Goal: Transaction & Acquisition: Purchase product/service

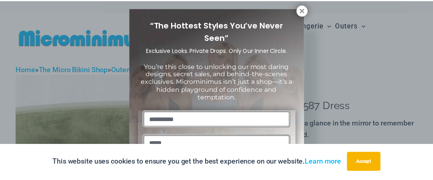
scroll to position [8, 0]
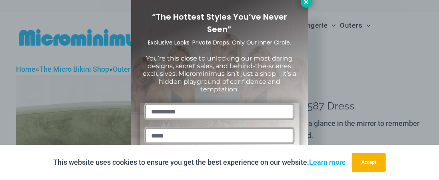
click at [304, 3] on icon at bounding box center [306, 2] width 4 height 4
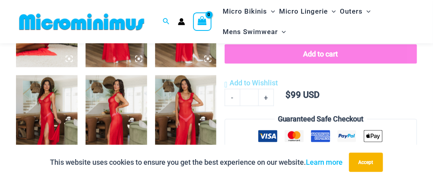
scroll to position [434, 0]
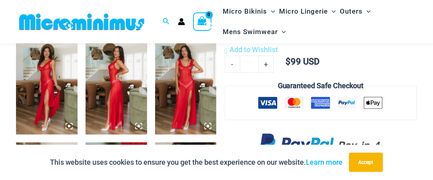
click at [173, 92] on img at bounding box center [186, 88] width 62 height 92
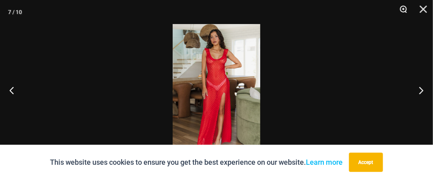
click at [403, 11] on button "Zoom" at bounding box center [401, 12] width 20 height 24
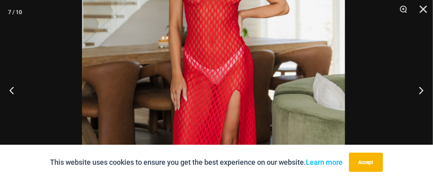
click at [269, 44] on img at bounding box center [213, 82] width 263 height 395
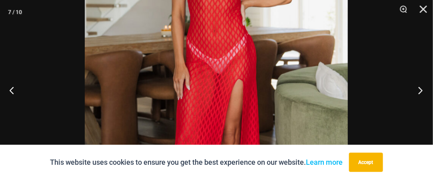
click at [420, 92] on button "Next" at bounding box center [418, 90] width 30 height 40
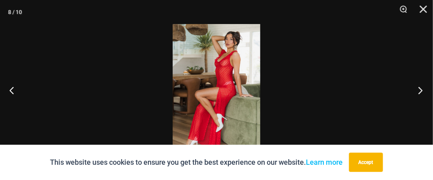
click at [420, 92] on button "Next" at bounding box center [418, 90] width 30 height 40
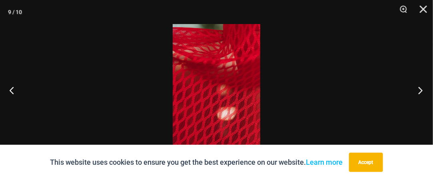
click at [420, 92] on button "Next" at bounding box center [418, 90] width 30 height 40
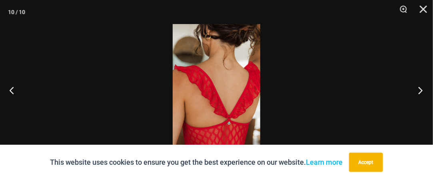
click at [420, 92] on button "Next" at bounding box center [418, 90] width 30 height 40
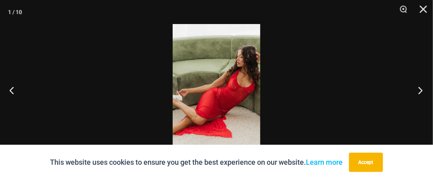
click at [420, 92] on button "Next" at bounding box center [418, 90] width 30 height 40
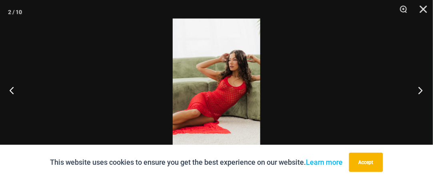
click at [400, 64] on div "2 / 10" at bounding box center [216, 90] width 433 height 180
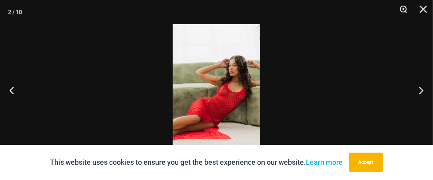
click at [405, 10] on button "Zoom" at bounding box center [401, 12] width 20 height 24
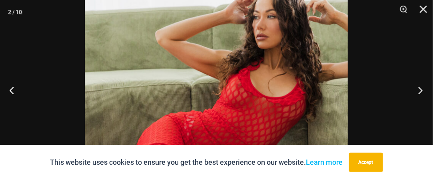
click at [420, 89] on button "Next" at bounding box center [418, 90] width 30 height 40
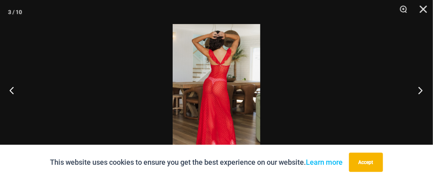
click at [420, 89] on button "Next" at bounding box center [418, 90] width 30 height 40
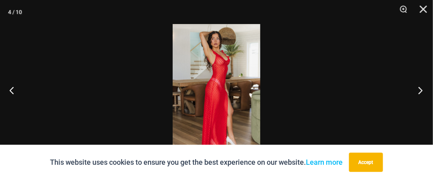
click at [420, 89] on button "Next" at bounding box center [418, 90] width 30 height 40
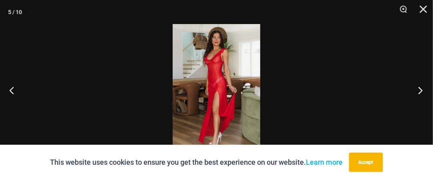
click at [420, 89] on button "Next" at bounding box center [418, 90] width 30 height 40
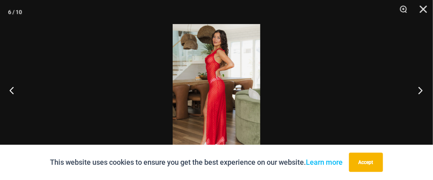
click at [420, 89] on button "Next" at bounding box center [418, 90] width 30 height 40
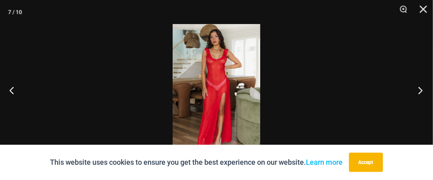
click at [420, 89] on button "Next" at bounding box center [418, 90] width 30 height 40
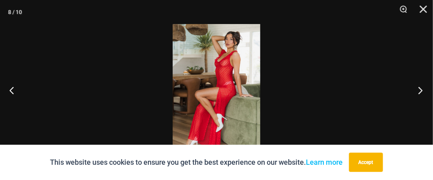
click at [420, 89] on button "Next" at bounding box center [418, 90] width 30 height 40
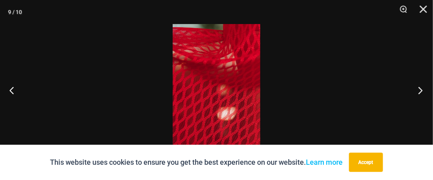
click at [420, 89] on button "Next" at bounding box center [418, 90] width 30 height 40
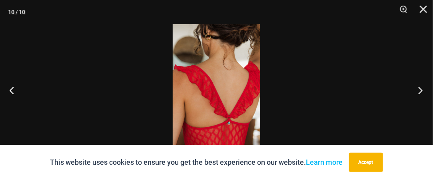
click at [420, 89] on button "Next" at bounding box center [418, 90] width 30 height 40
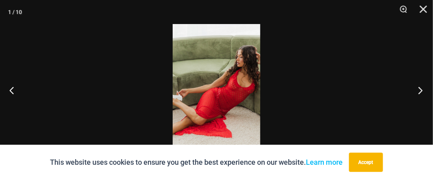
click at [420, 89] on button "Next" at bounding box center [418, 90] width 30 height 40
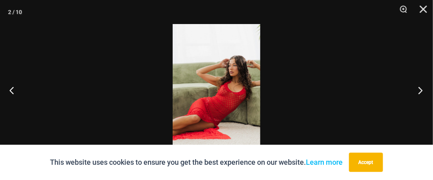
click at [420, 89] on button "Next" at bounding box center [418, 90] width 30 height 40
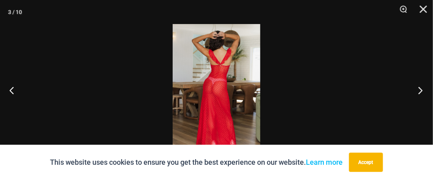
click at [420, 89] on button "Next" at bounding box center [418, 90] width 30 height 40
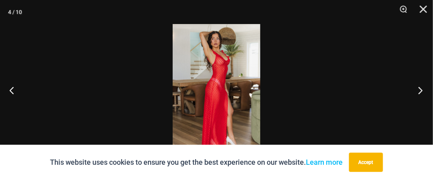
click at [421, 90] on button "Next" at bounding box center [418, 90] width 30 height 40
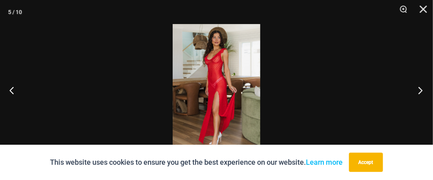
click at [421, 90] on button "Next" at bounding box center [418, 90] width 30 height 40
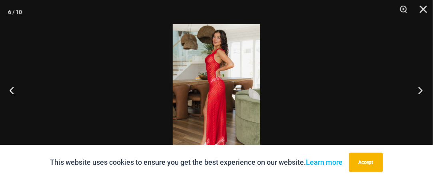
click at [421, 90] on button "Next" at bounding box center [418, 90] width 30 height 40
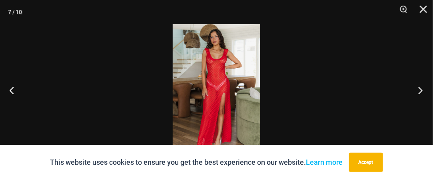
click at [421, 90] on button "Next" at bounding box center [418, 90] width 30 height 40
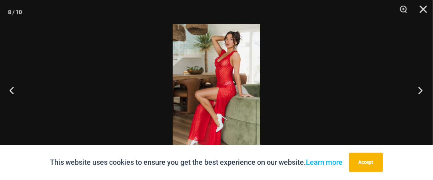
click at [421, 90] on button "Next" at bounding box center [418, 90] width 30 height 40
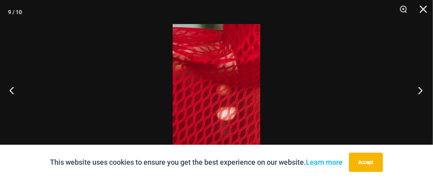
click at [421, 90] on button "Next" at bounding box center [418, 90] width 30 height 40
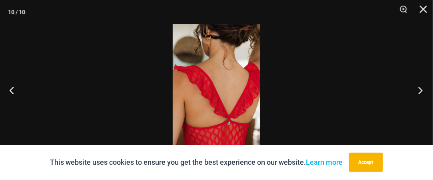
click at [421, 90] on button "Next" at bounding box center [418, 90] width 30 height 40
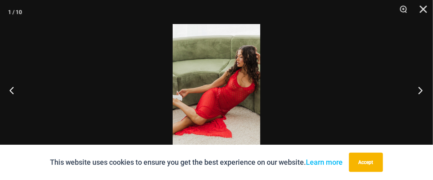
click at [421, 90] on button "Next" at bounding box center [418, 90] width 30 height 40
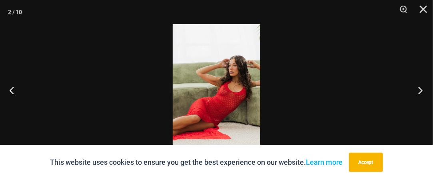
click at [421, 90] on button "Next" at bounding box center [418, 90] width 30 height 40
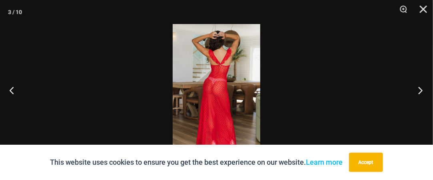
click at [421, 90] on button "Next" at bounding box center [418, 90] width 30 height 40
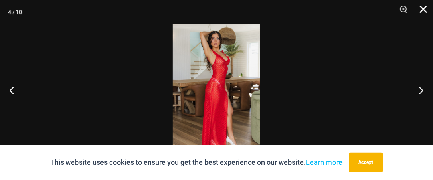
click at [423, 11] on button "Close" at bounding box center [421, 12] width 20 height 24
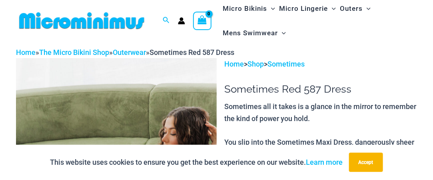
scroll to position [0, 0]
